Goal: Information Seeking & Learning: Learn about a topic

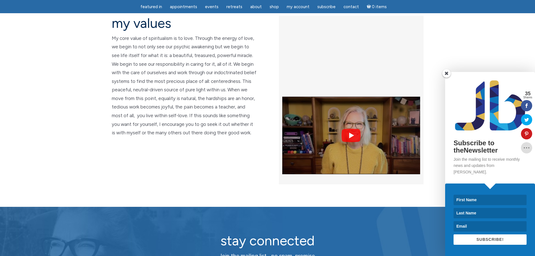
scroll to position [1292, 0]
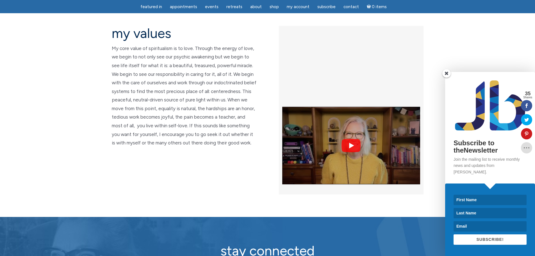
click at [351, 94] on img at bounding box center [351, 145] width 138 height 103
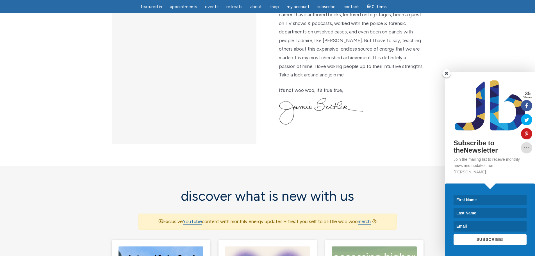
scroll to position [197, 0]
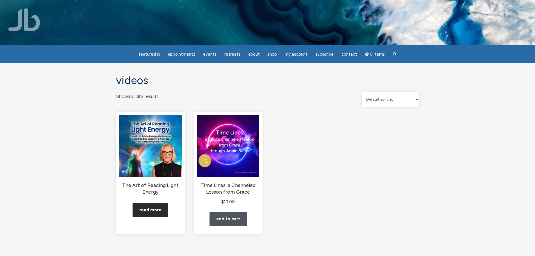
click at [163, 216] on link "Read more" at bounding box center [151, 210] width 36 height 14
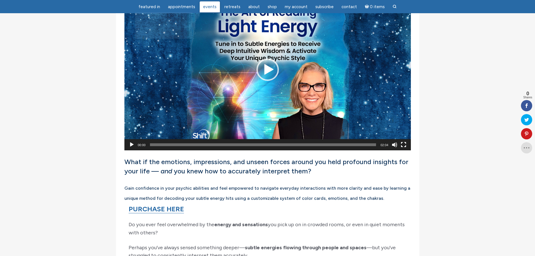
scroll to position [253, 0]
